Goal: Task Accomplishment & Management: Use online tool/utility

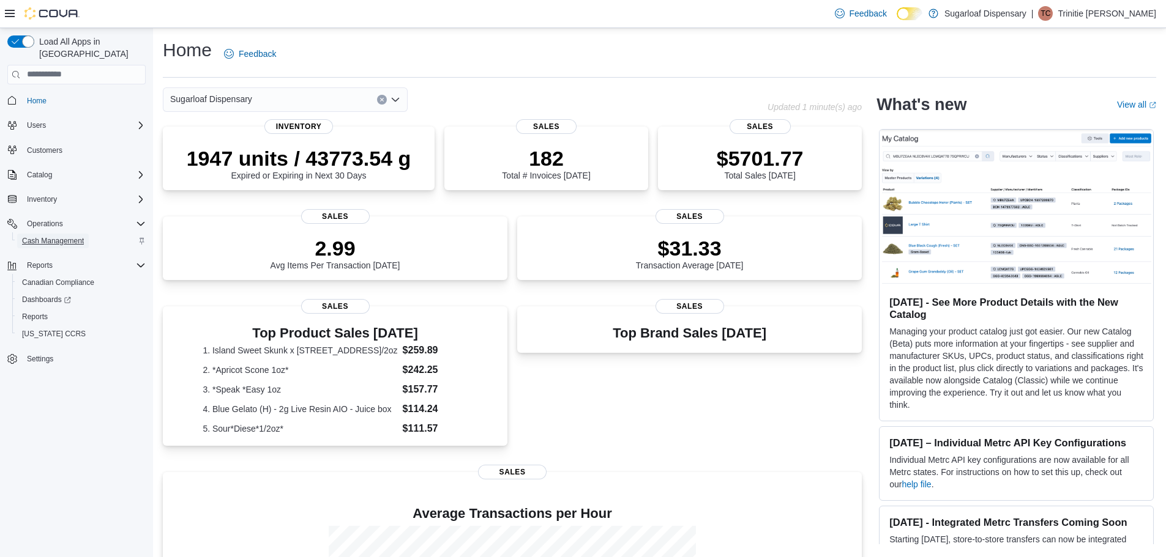
click at [70, 236] on span "Cash Management" at bounding box center [53, 241] width 62 height 10
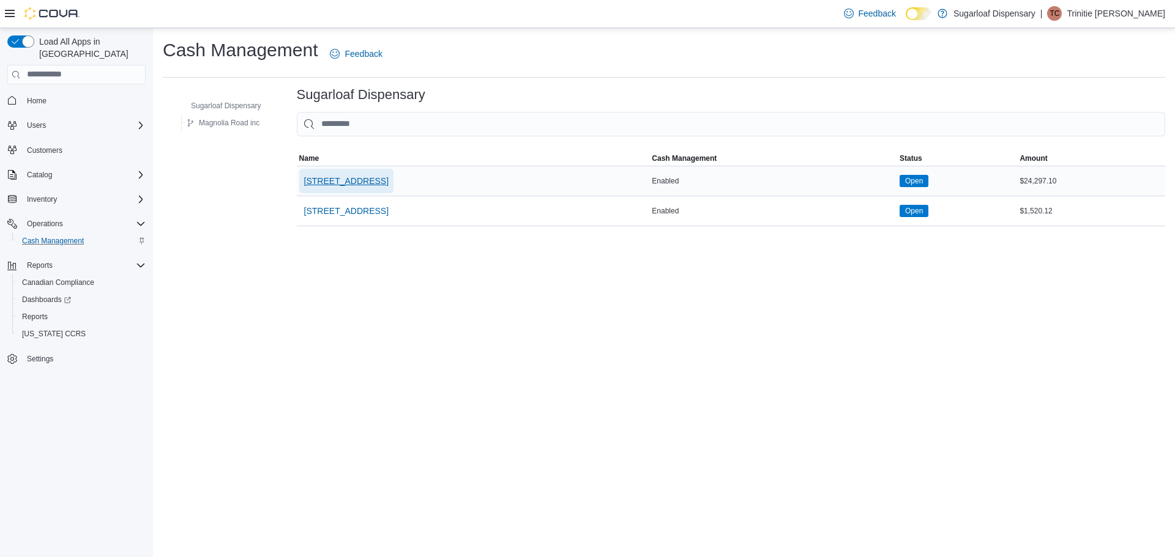
click at [372, 182] on span "336 East Chestnut St" at bounding box center [346, 181] width 84 height 12
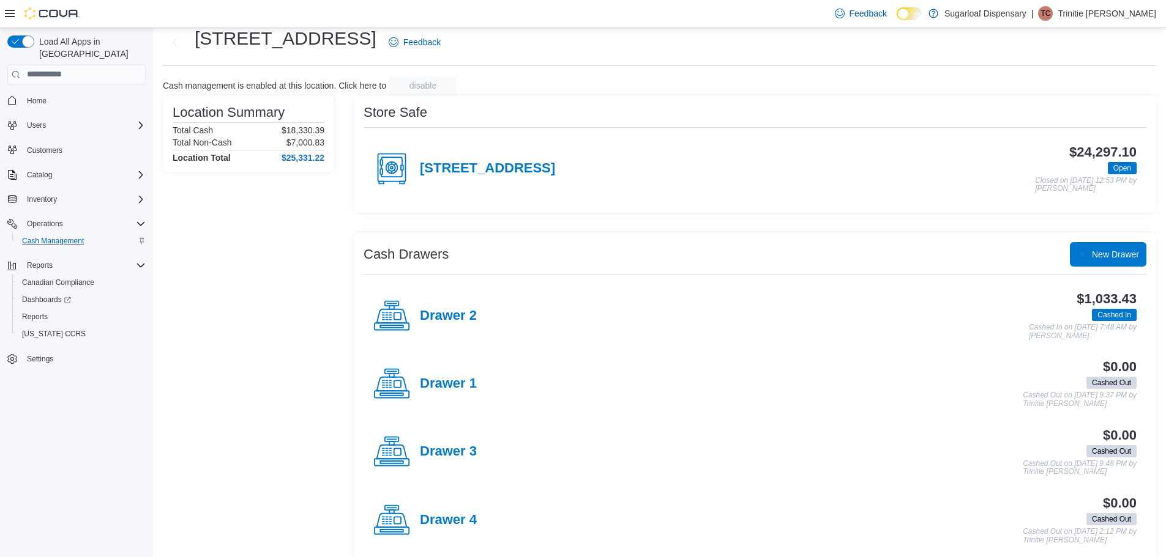
scroll to position [51, 0]
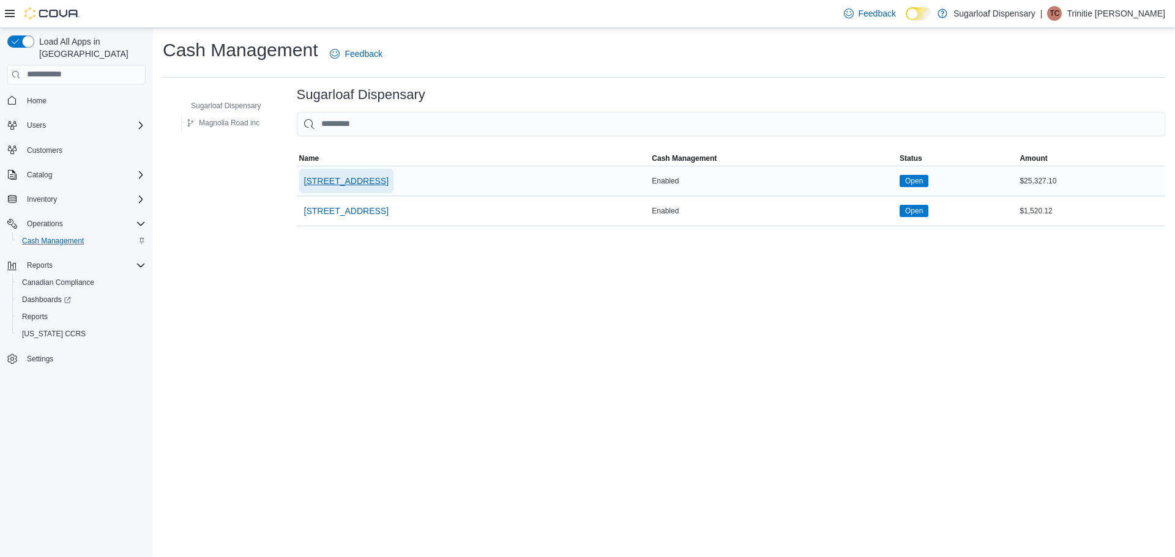
click at [330, 176] on span "336 East Chestnut St" at bounding box center [346, 181] width 84 height 12
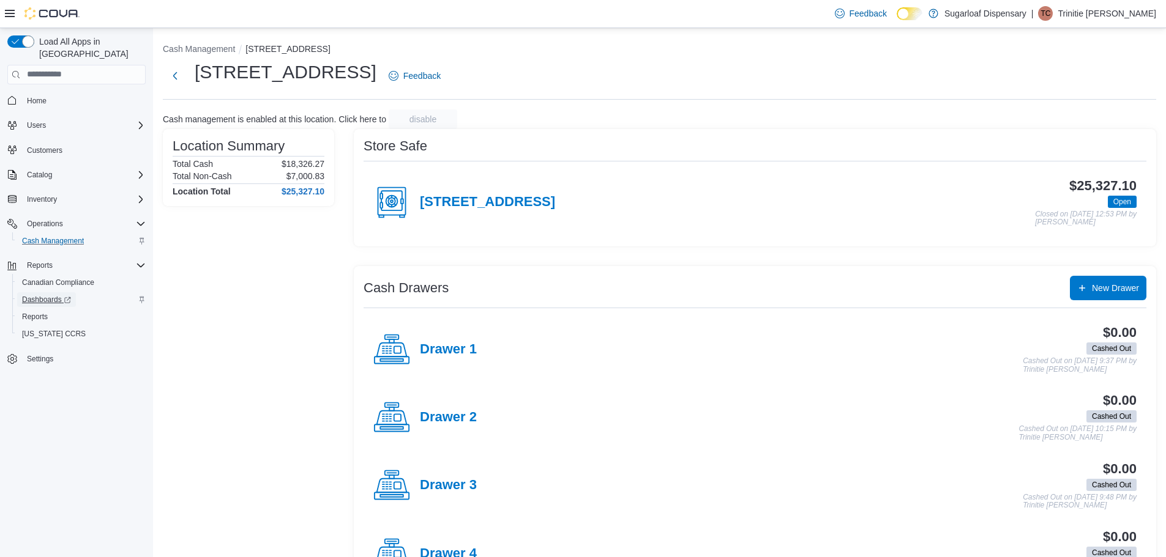
click at [50, 293] on span "Dashboards" at bounding box center [46, 300] width 49 height 15
